Goal: Transaction & Acquisition: Register for event/course

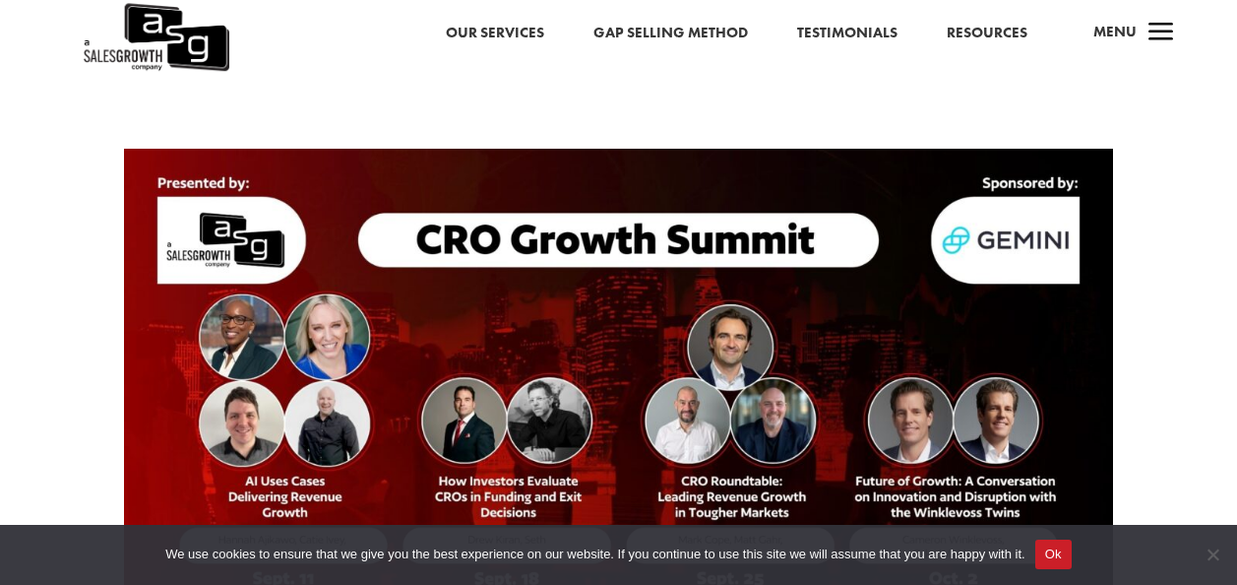
click at [1145, 366] on div at bounding box center [618, 408] width 1237 height 666
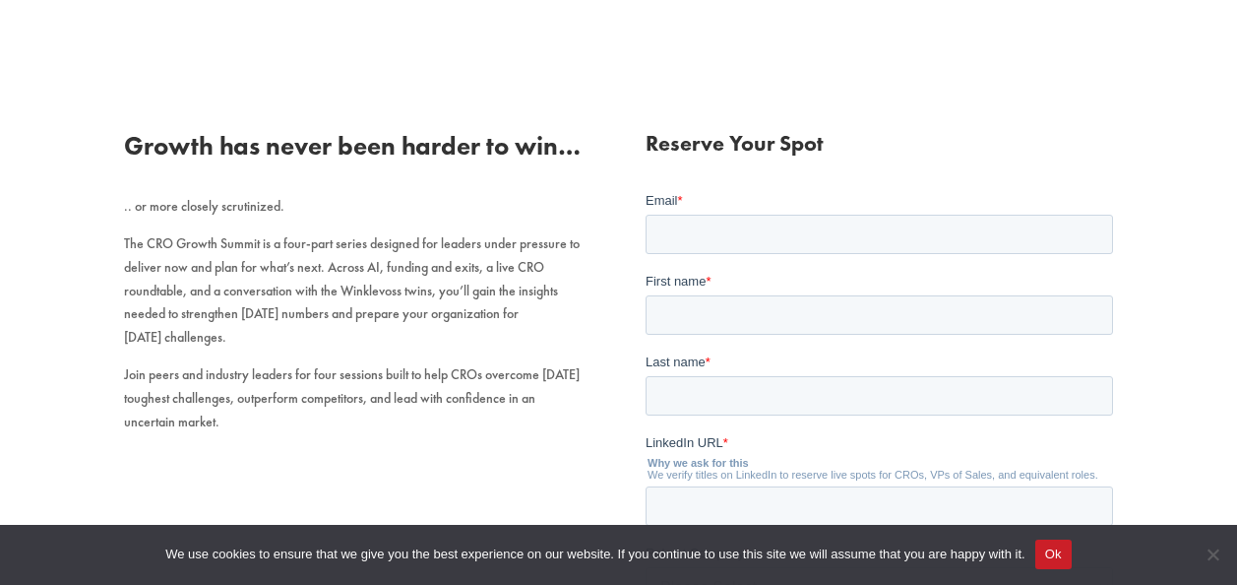
scroll to position [709, 0]
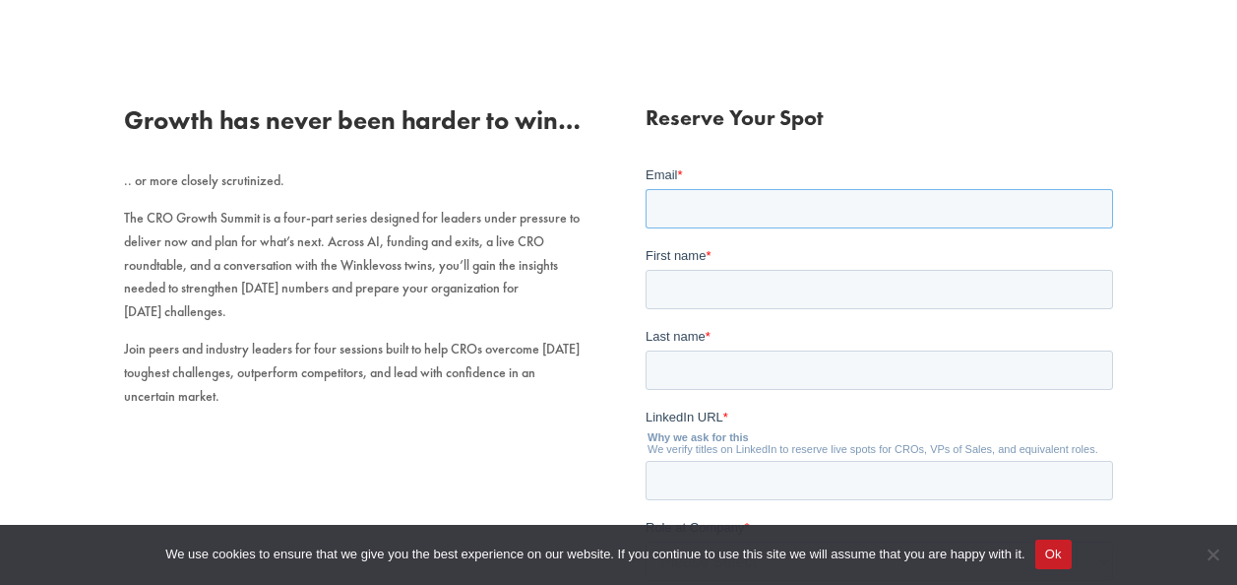
click at [746, 212] on input "Email *" at bounding box center [880, 208] width 468 height 39
type input "f"
type input "[PERSON_NAME][EMAIL_ADDRESS][PERSON_NAME][DOMAIN_NAME]"
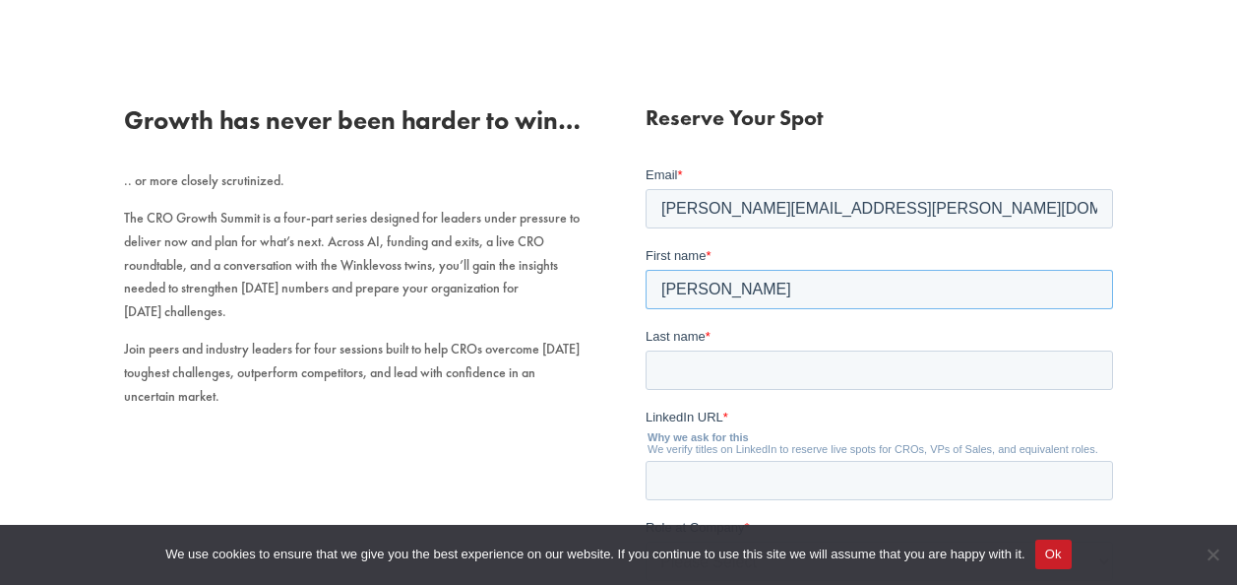
type input "[PERSON_NAME]"
paste input "[URL][DOMAIN_NAME][PERSON_NAME]"
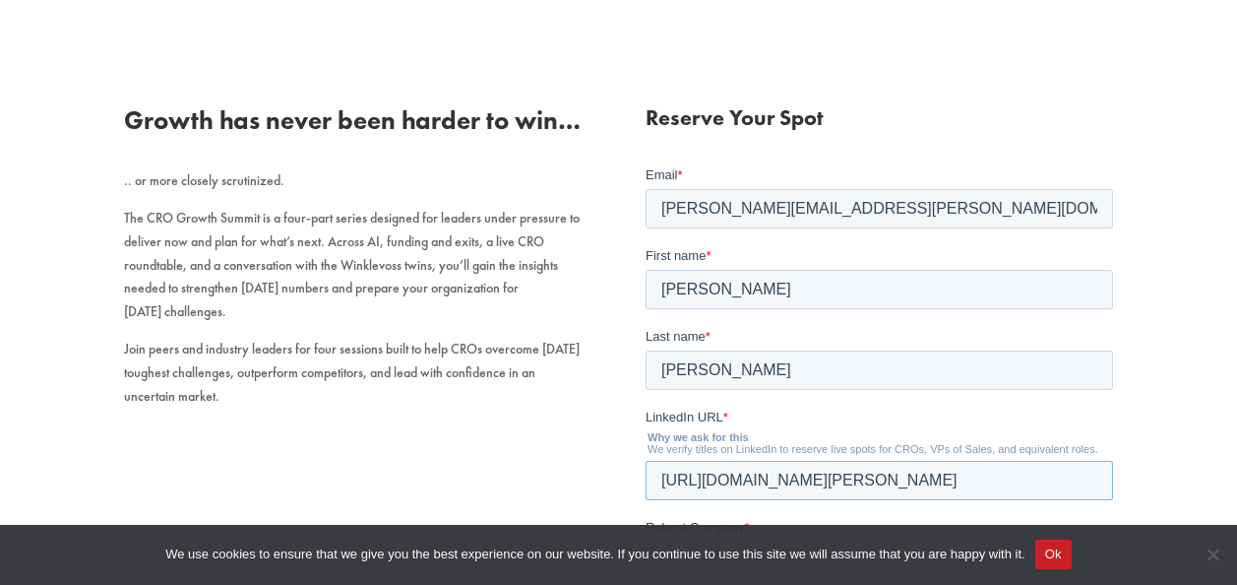
type input "[URL][DOMAIN_NAME][PERSON_NAME]"
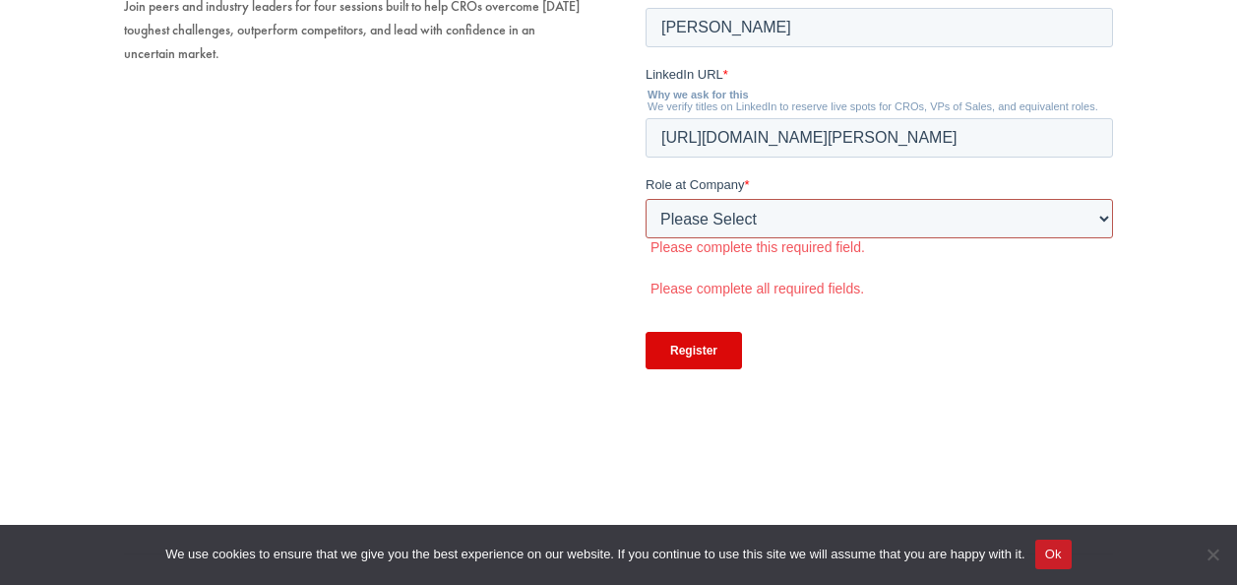
click at [720, 227] on select "Please Select C-Level (CRO, CSO, etc) Senior Leadership (VP of Sales, VP of Ena…" at bounding box center [880, 219] width 468 height 39
select select "C-Level (CRO, CSO, etc)"
click at [646, 239] on select "Please Select C-Level (CRO, CSO, etc) Senior Leadership (VP of Sales, VP of Ena…" at bounding box center [880, 219] width 468 height 39
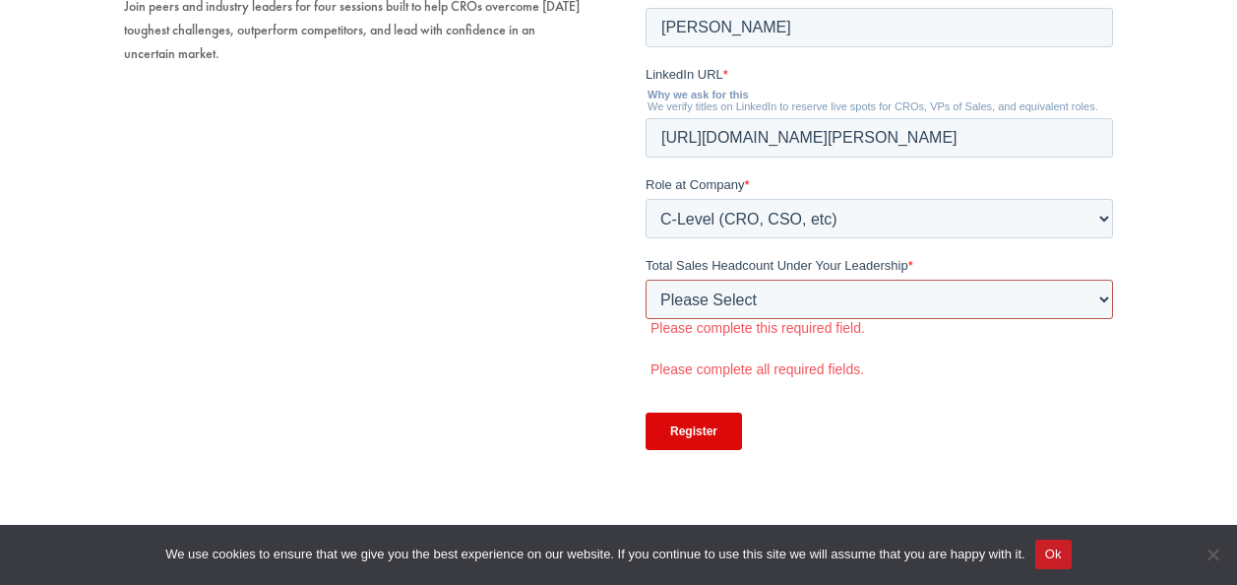
click at [728, 292] on select "Please Select Just Me 1-9 [PHONE_NUMBER] [PHONE_NUMBER]+" at bounding box center [880, 300] width 468 height 39
select select "20-49"
click at [646, 320] on select "Please Select Just Me 1-9 [PHONE_NUMBER] [PHONE_NUMBER]+" at bounding box center [880, 300] width 468 height 39
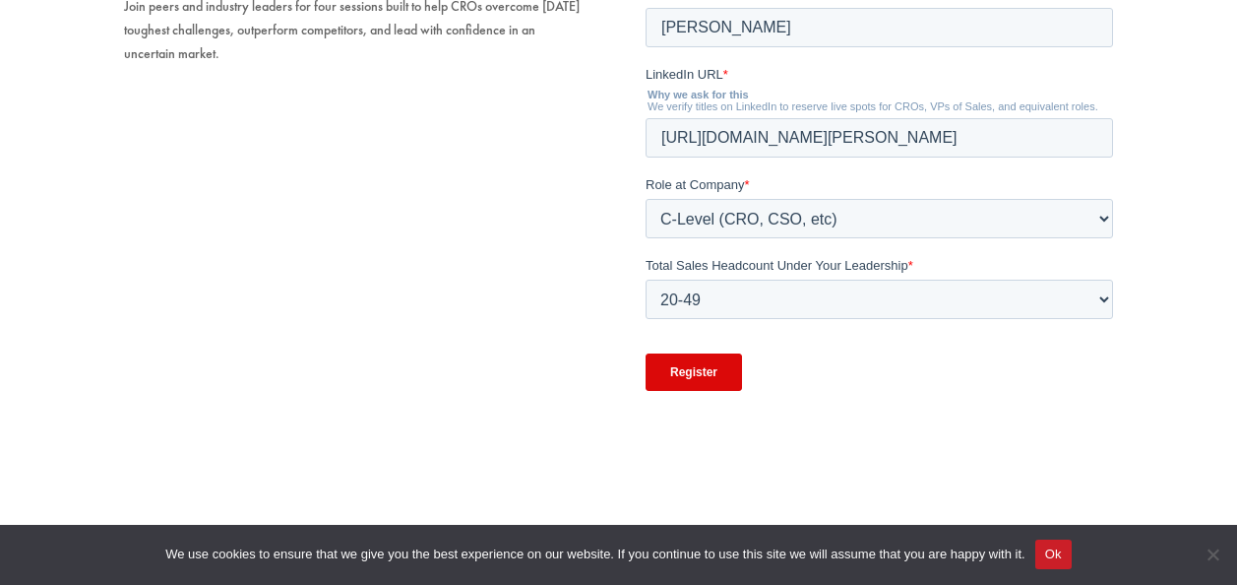
click at [700, 378] on input "Register" at bounding box center [694, 372] width 96 height 37
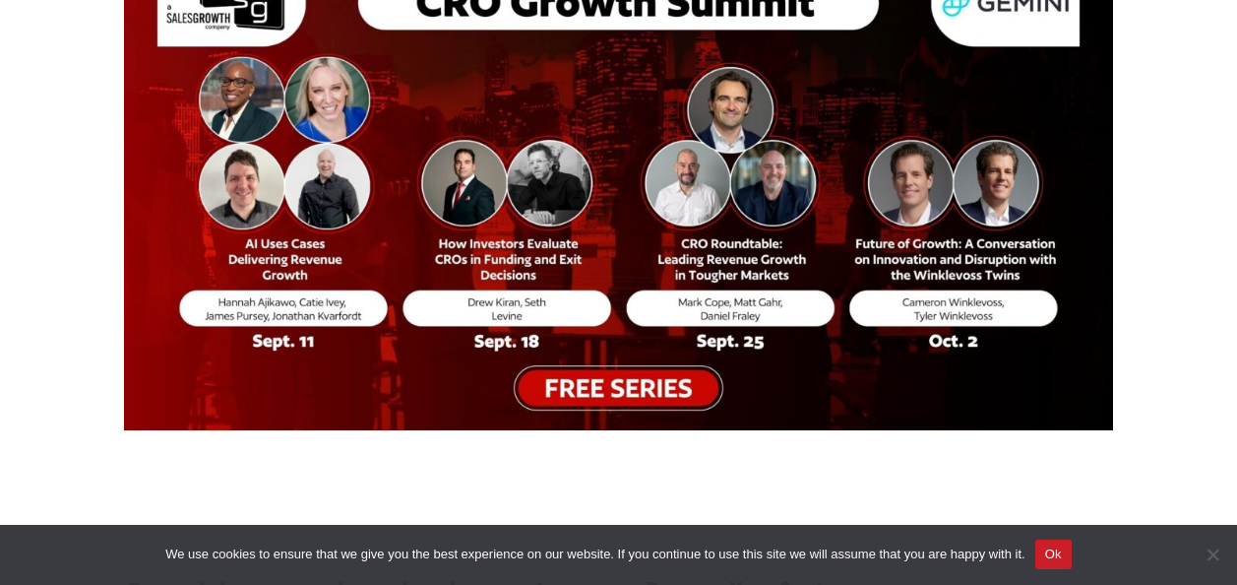
scroll to position [245, 0]
